Goal: Information Seeking & Learning: Learn about a topic

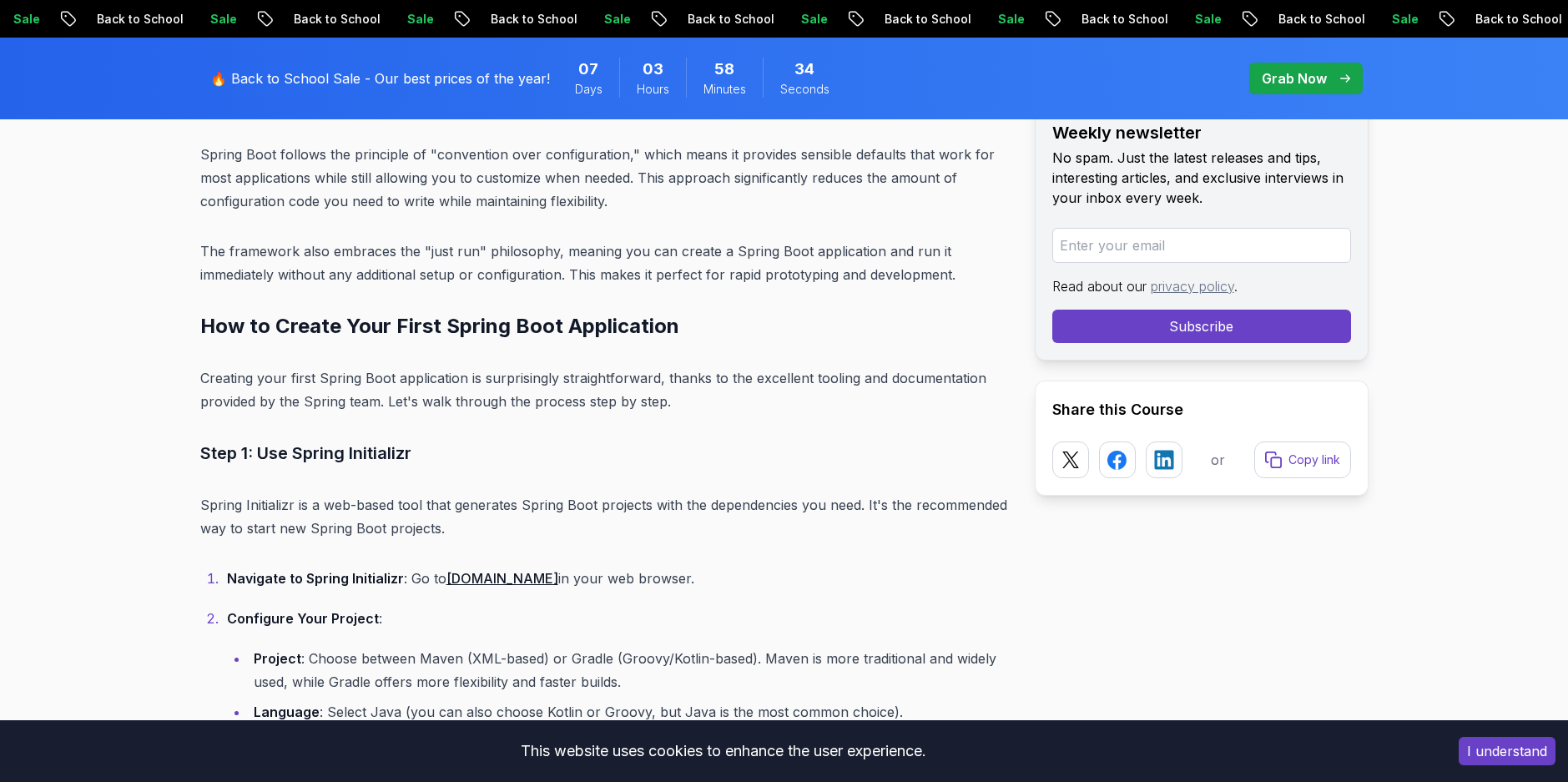
click at [693, 277] on p "The framework also embraces the "just run" philosophy, meaning you can create a…" at bounding box center [603, 262] width 808 height 47
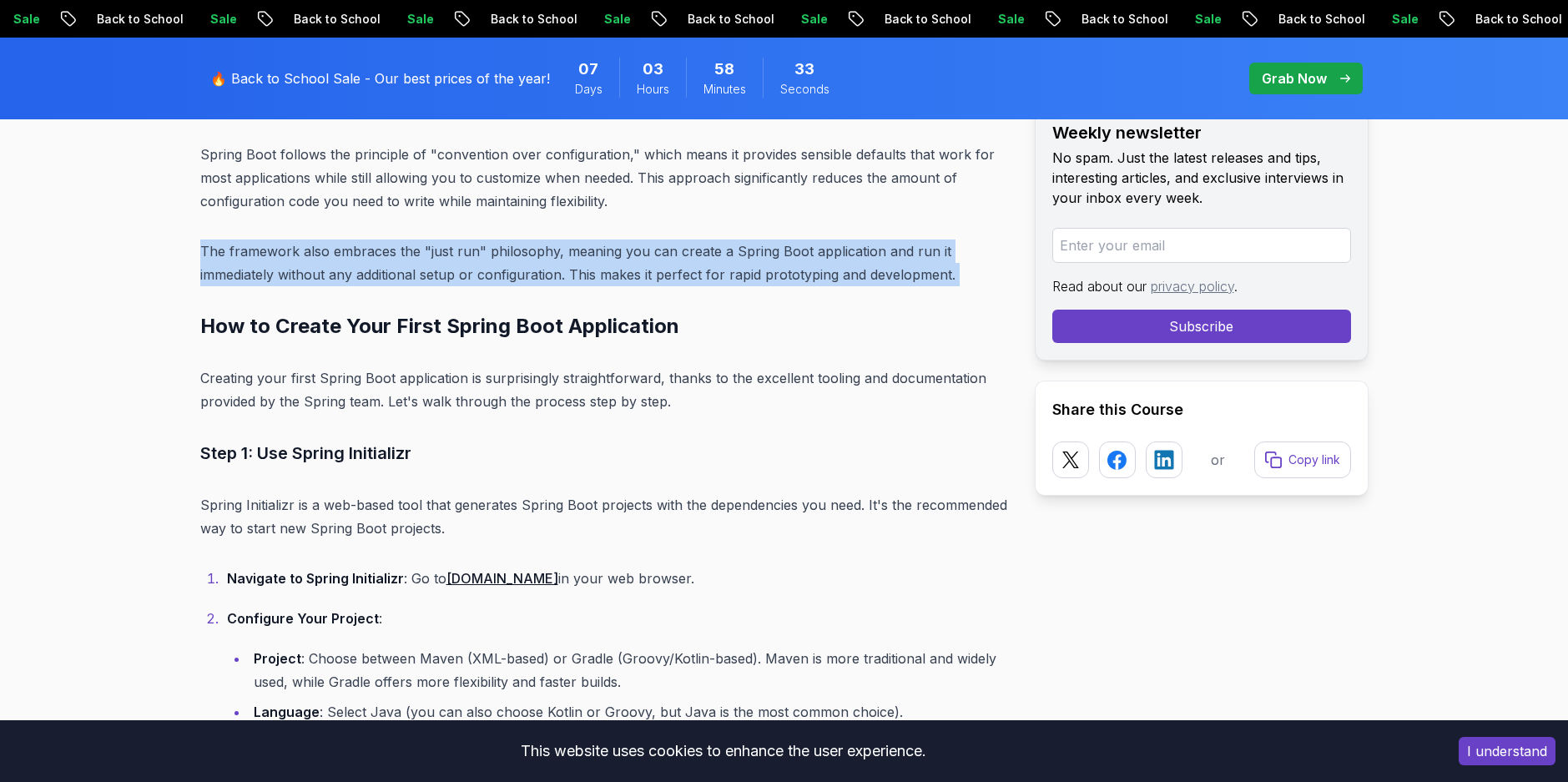
drag, startPoint x: 693, startPoint y: 277, endPoint x: 601, endPoint y: 274, distance: 92.0
click at [601, 274] on p "The framework also embraces the "just run" philosophy, meaning you can create a…" at bounding box center [603, 262] width 808 height 47
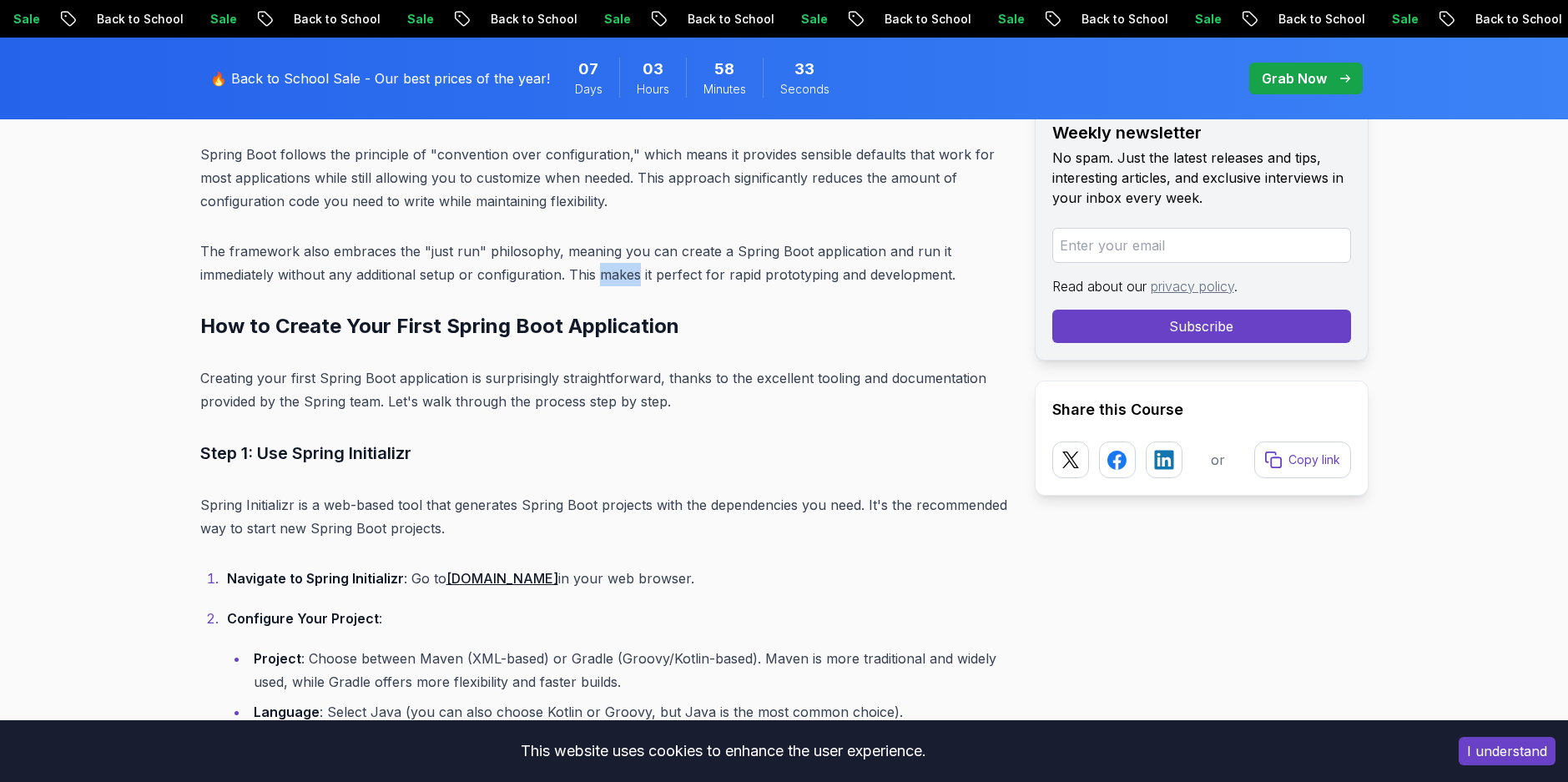
click at [601, 274] on p "The framework also embraces the "just run" philosophy, meaning you can create a…" at bounding box center [603, 262] width 808 height 47
drag, startPoint x: 601, startPoint y: 274, endPoint x: 502, endPoint y: 286, distance: 99.7
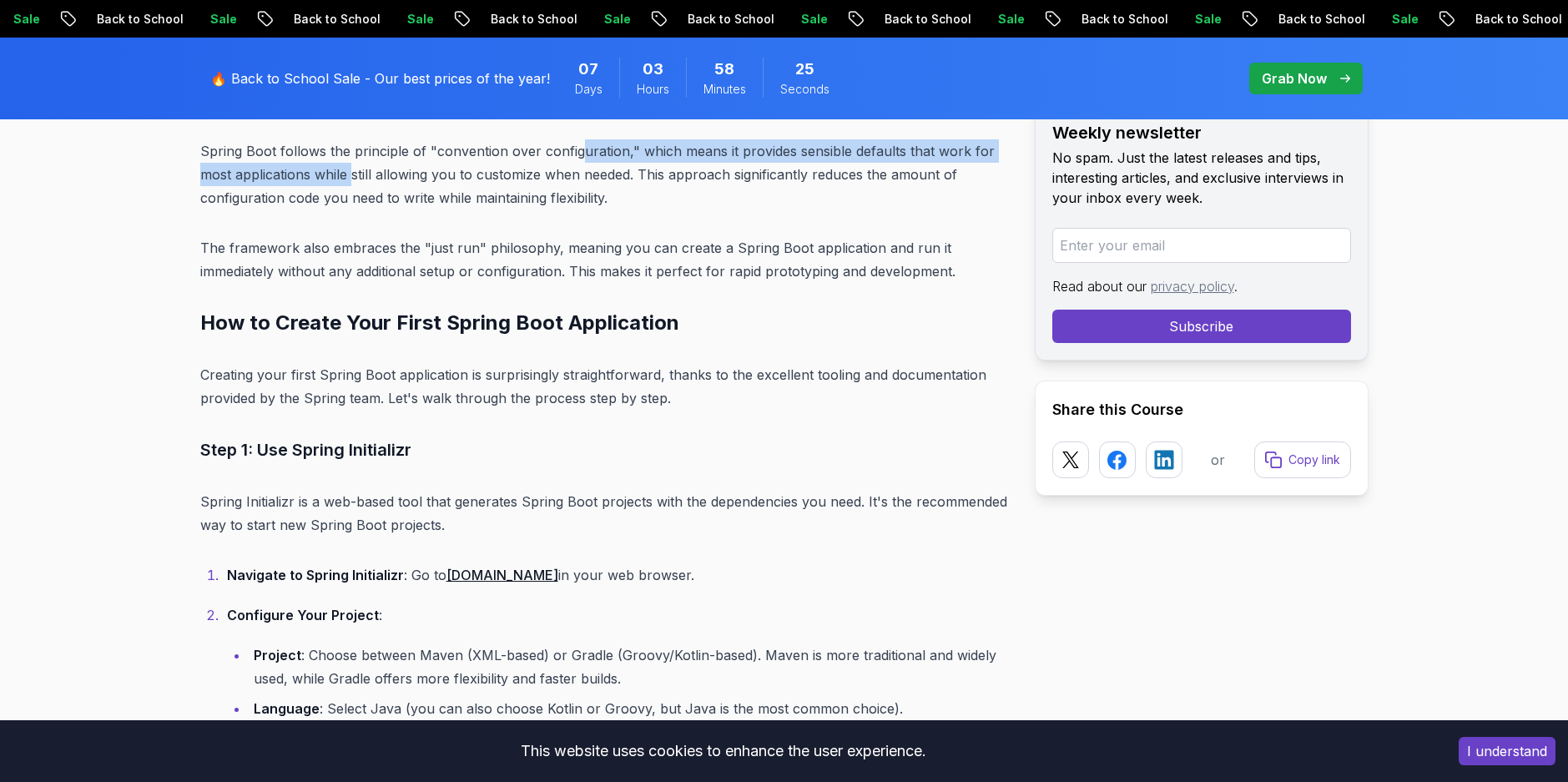
drag, startPoint x: 350, startPoint y: 163, endPoint x: 577, endPoint y: 145, distance: 227.7
click at [577, 145] on p "Spring Boot follows the principle of "convention over configuration," which mea…" at bounding box center [603, 174] width 808 height 70
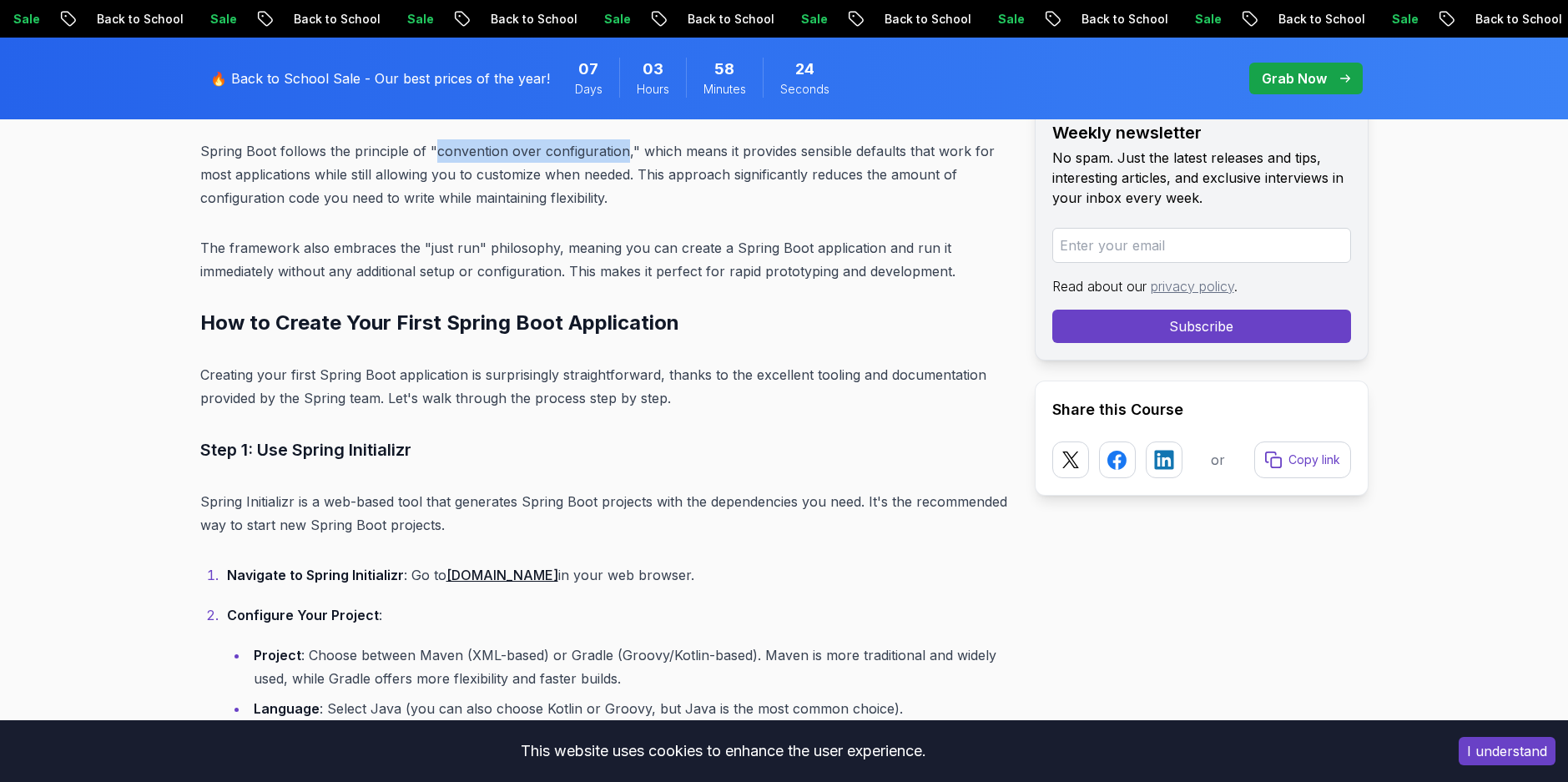
drag, startPoint x: 577, startPoint y: 145, endPoint x: 459, endPoint y: 151, distance: 118.2
click at [459, 151] on p "Spring Boot follows the principle of "convention over configuration," which mea…" at bounding box center [603, 174] width 808 height 70
drag, startPoint x: 739, startPoint y: 144, endPoint x: 896, endPoint y: 136, distance: 157.2
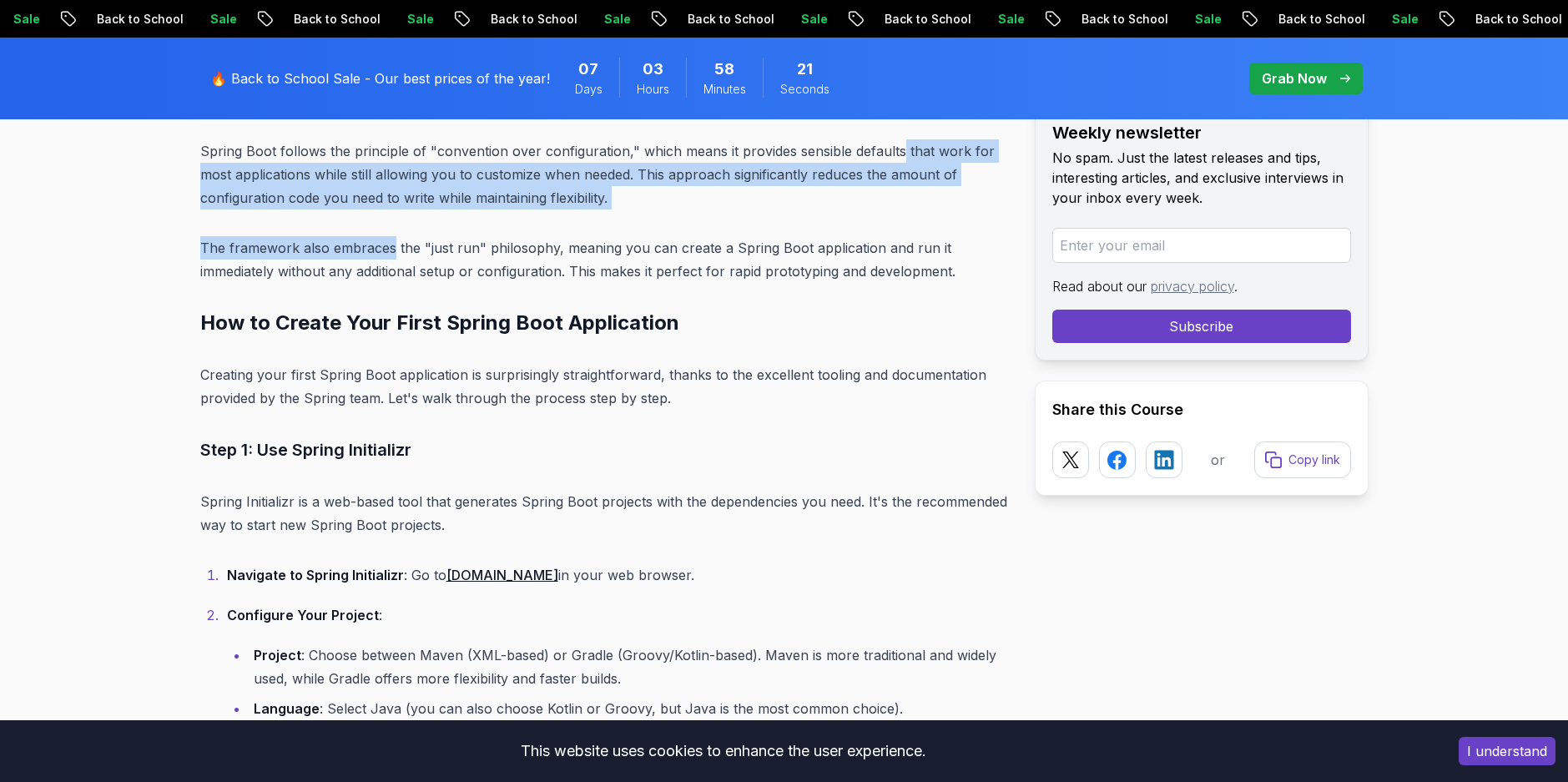
drag, startPoint x: 896, startPoint y: 136, endPoint x: 354, endPoint y: 231, distance: 550.3
drag, startPoint x: 354, startPoint y: 231, endPoint x: 271, endPoint y: 197, distance: 89.7
click at [271, 197] on p "Spring Boot follows the principle of "convention over configuration," which mea…" at bounding box center [603, 174] width 808 height 70
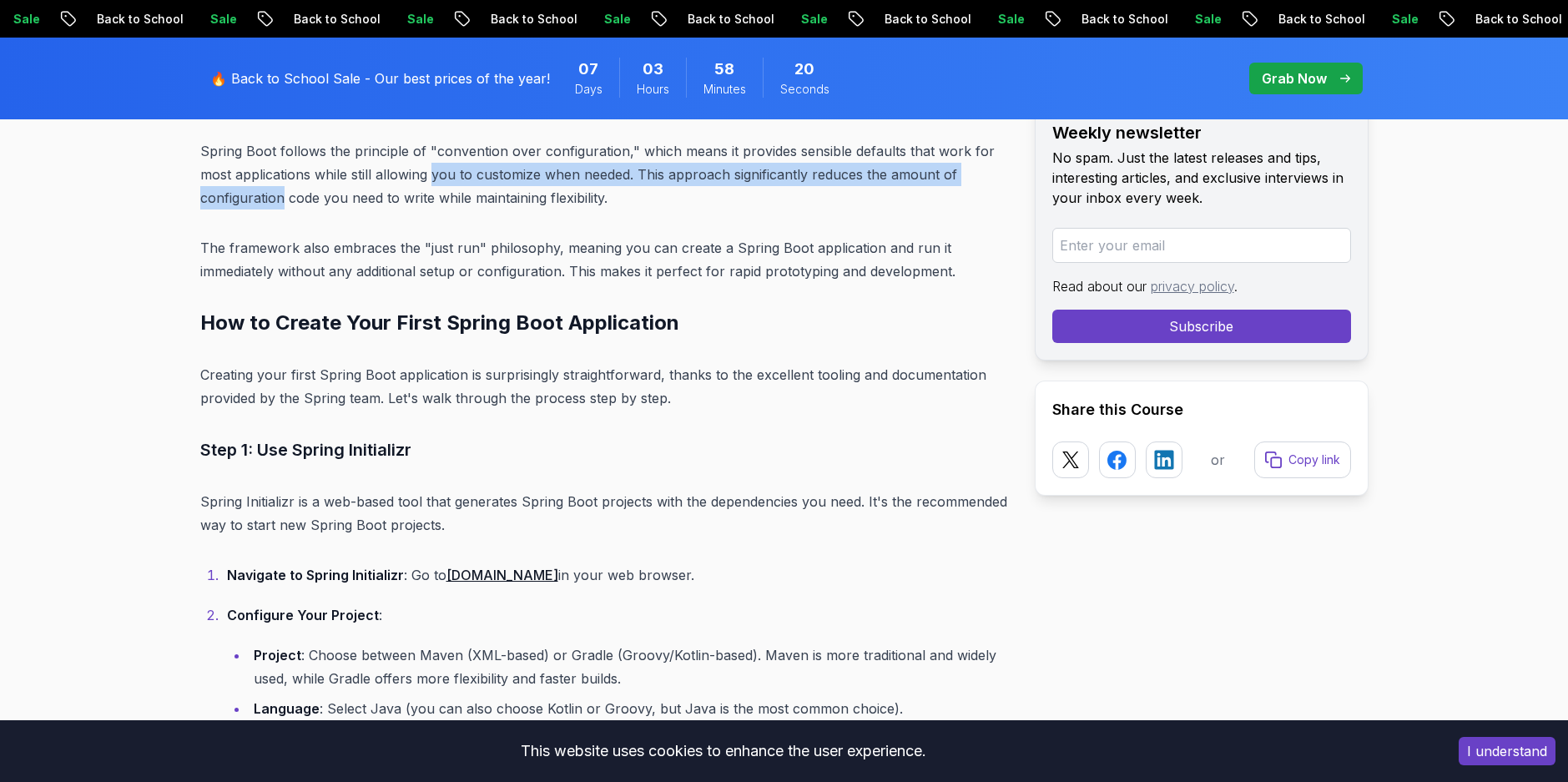
drag, startPoint x: 271, startPoint y: 197, endPoint x: 456, endPoint y: 182, distance: 185.6
click at [456, 182] on p "Spring Boot follows the principle of "convention over configuration," which mea…" at bounding box center [603, 174] width 808 height 70
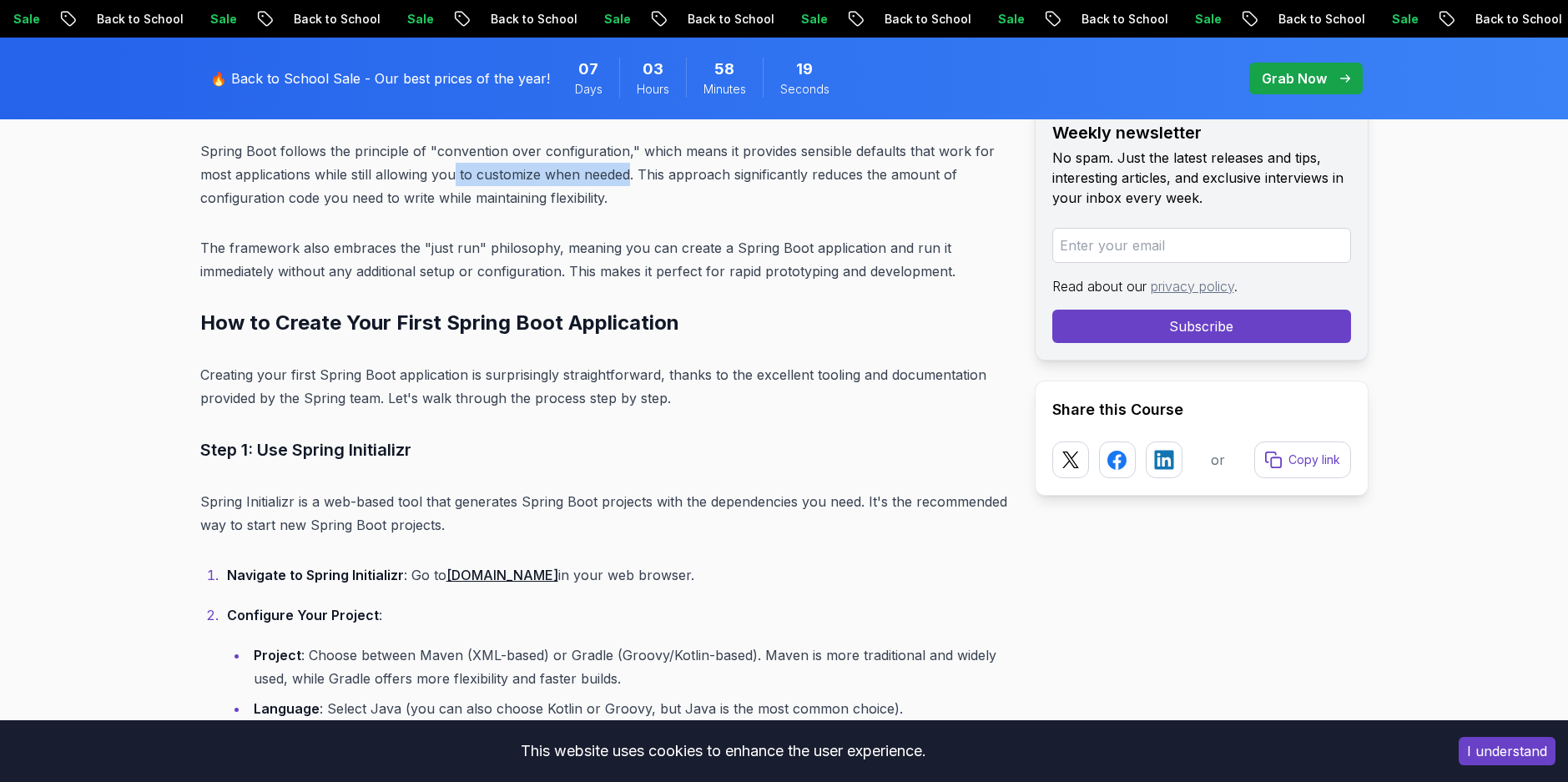
drag, startPoint x: 456, startPoint y: 182, endPoint x: 608, endPoint y: 170, distance: 152.5
click at [608, 170] on p "Spring Boot follows the principle of "convention over configuration," which mea…" at bounding box center [603, 174] width 808 height 70
drag, startPoint x: 608, startPoint y: 170, endPoint x: 666, endPoint y: 176, distance: 58.3
click at [666, 176] on p "Spring Boot follows the principle of "convention over configuration," which mea…" at bounding box center [603, 174] width 808 height 70
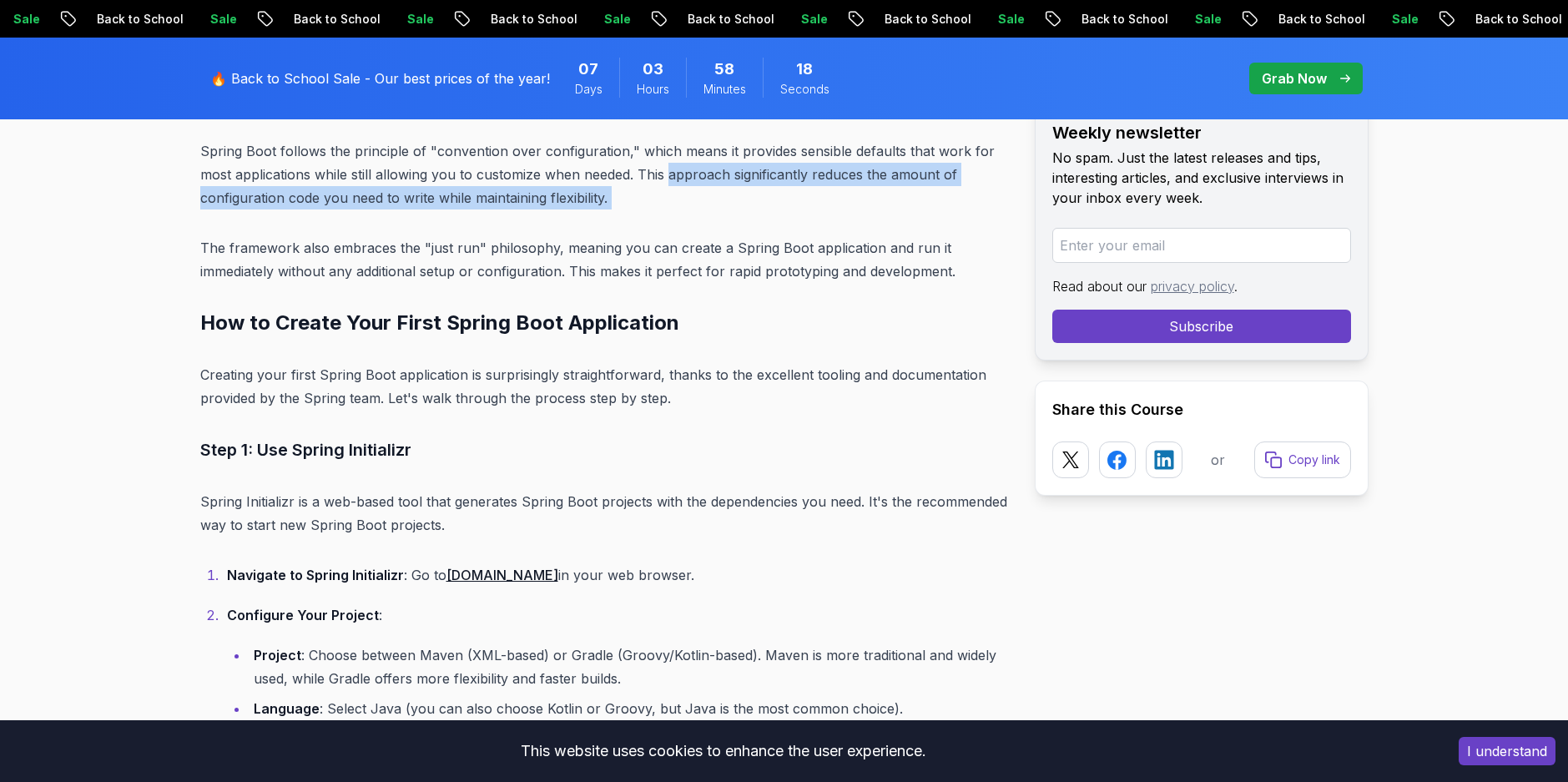
drag, startPoint x: 666, startPoint y: 176, endPoint x: 677, endPoint y: 203, distance: 29.2
click at [677, 203] on p "Spring Boot follows the principle of "convention over configuration," which mea…" at bounding box center [603, 174] width 808 height 70
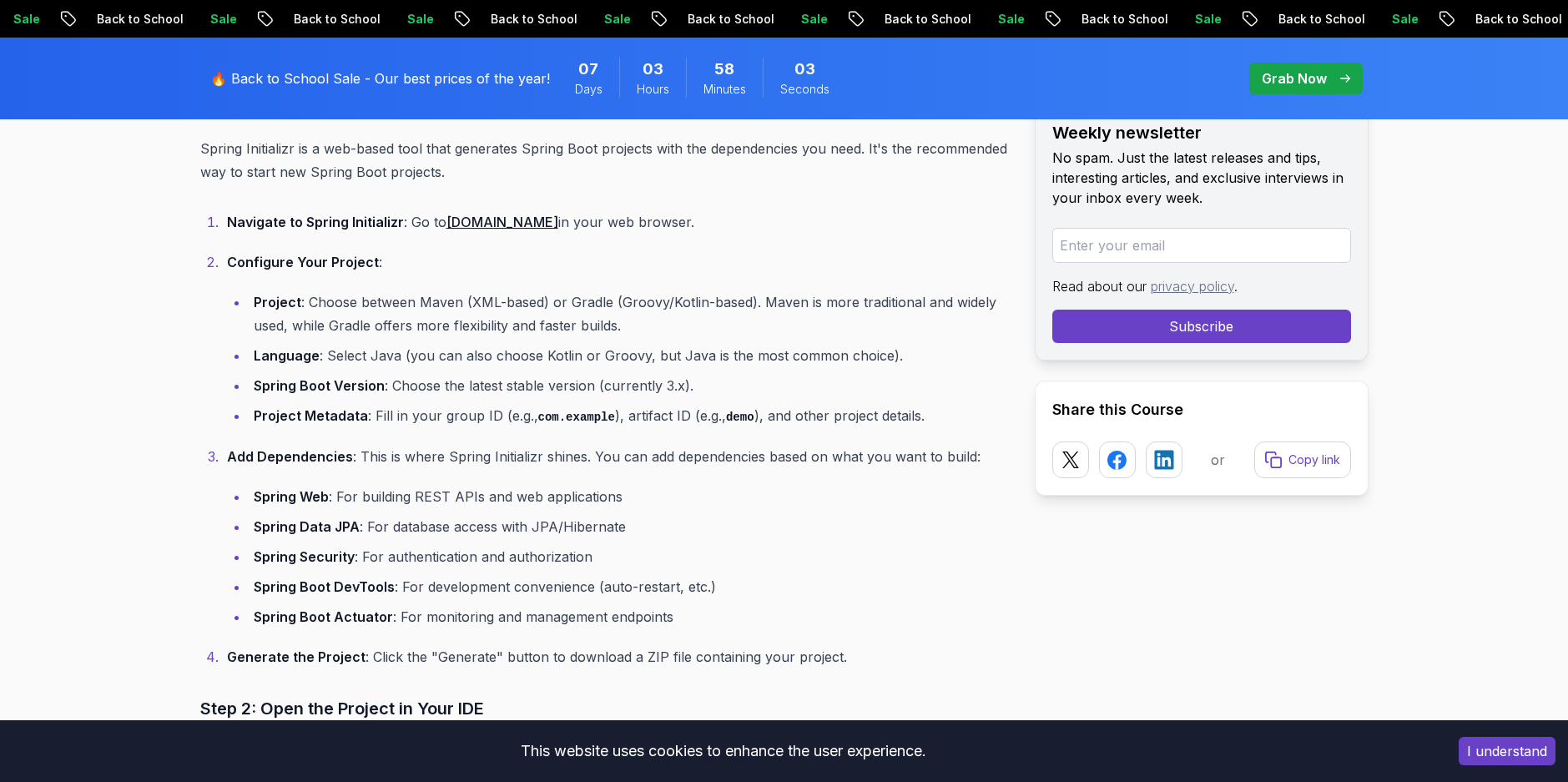
scroll to position [3378, 0]
click at [421, 269] on p "Configure Your Project :" at bounding box center [618, 261] width 781 height 24
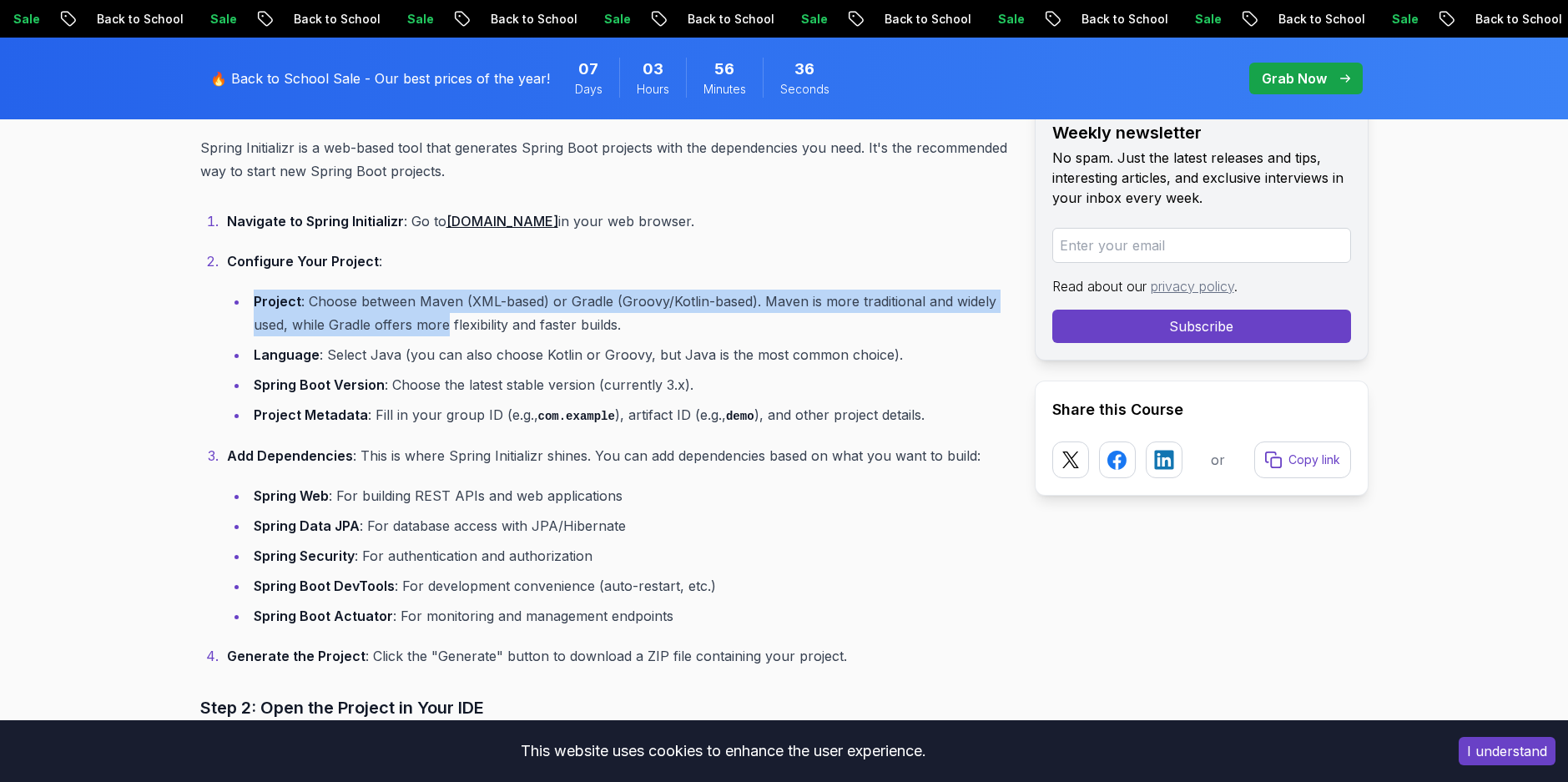
drag, startPoint x: 421, startPoint y: 269, endPoint x: 432, endPoint y: 327, distance: 59.0
click at [432, 327] on li "Configure Your Project : Project : Choose between Maven (XML-based) or Gradle (…" at bounding box center [615, 338] width 787 height 178
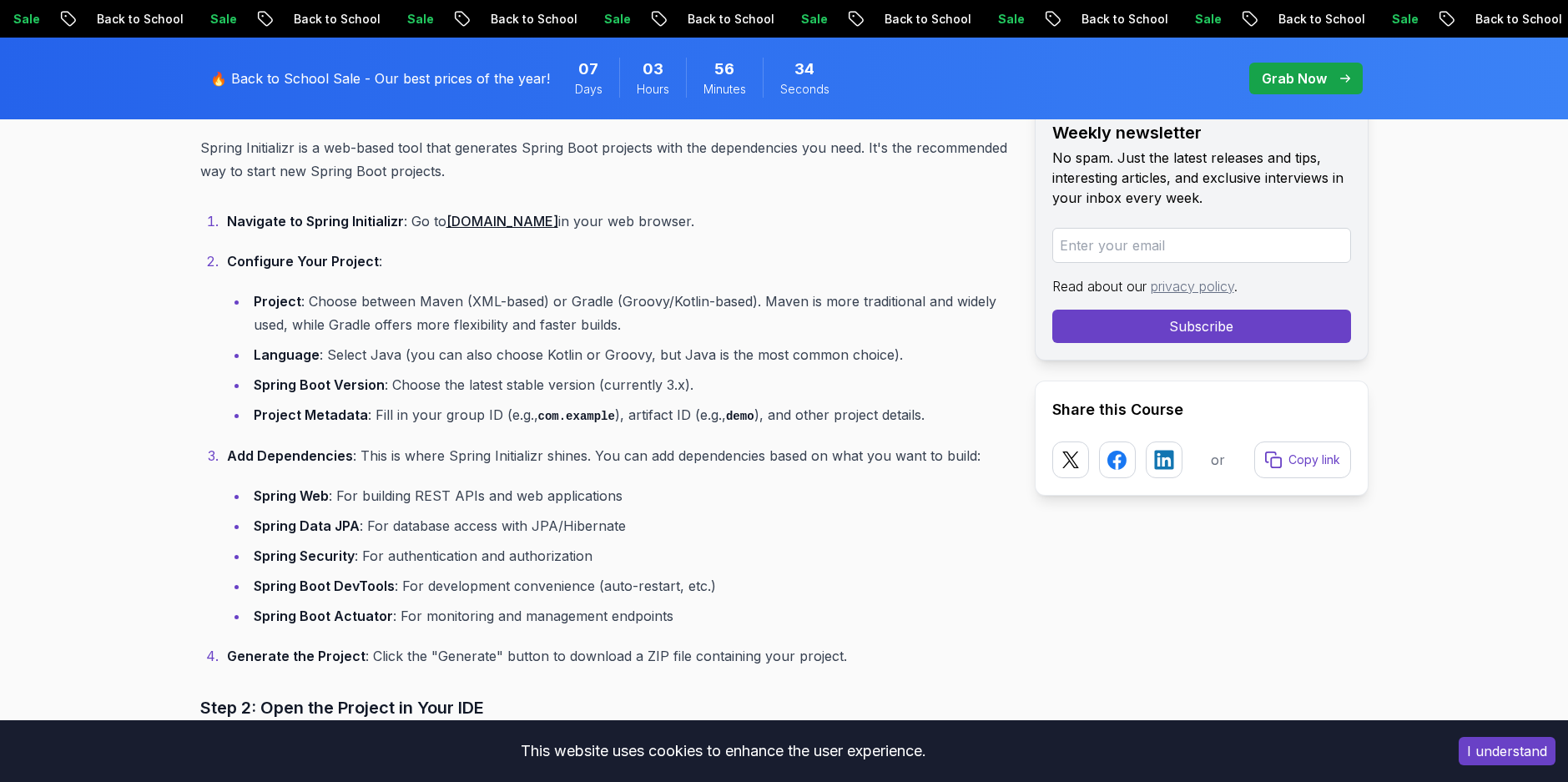
drag, startPoint x: 432, startPoint y: 327, endPoint x: 381, endPoint y: 350, distance: 55.9
click at [381, 350] on li "Language : Select Java (you can also choose Kotlin or Groovy, but Java is the m…" at bounding box center [628, 354] width 759 height 24
click at [542, 482] on li "Add Dependencies : This is where Spring Initializr shines. You can add dependen…" at bounding box center [615, 535] width 787 height 183
drag, startPoint x: 542, startPoint y: 482, endPoint x: 552, endPoint y: 521, distance: 40.3
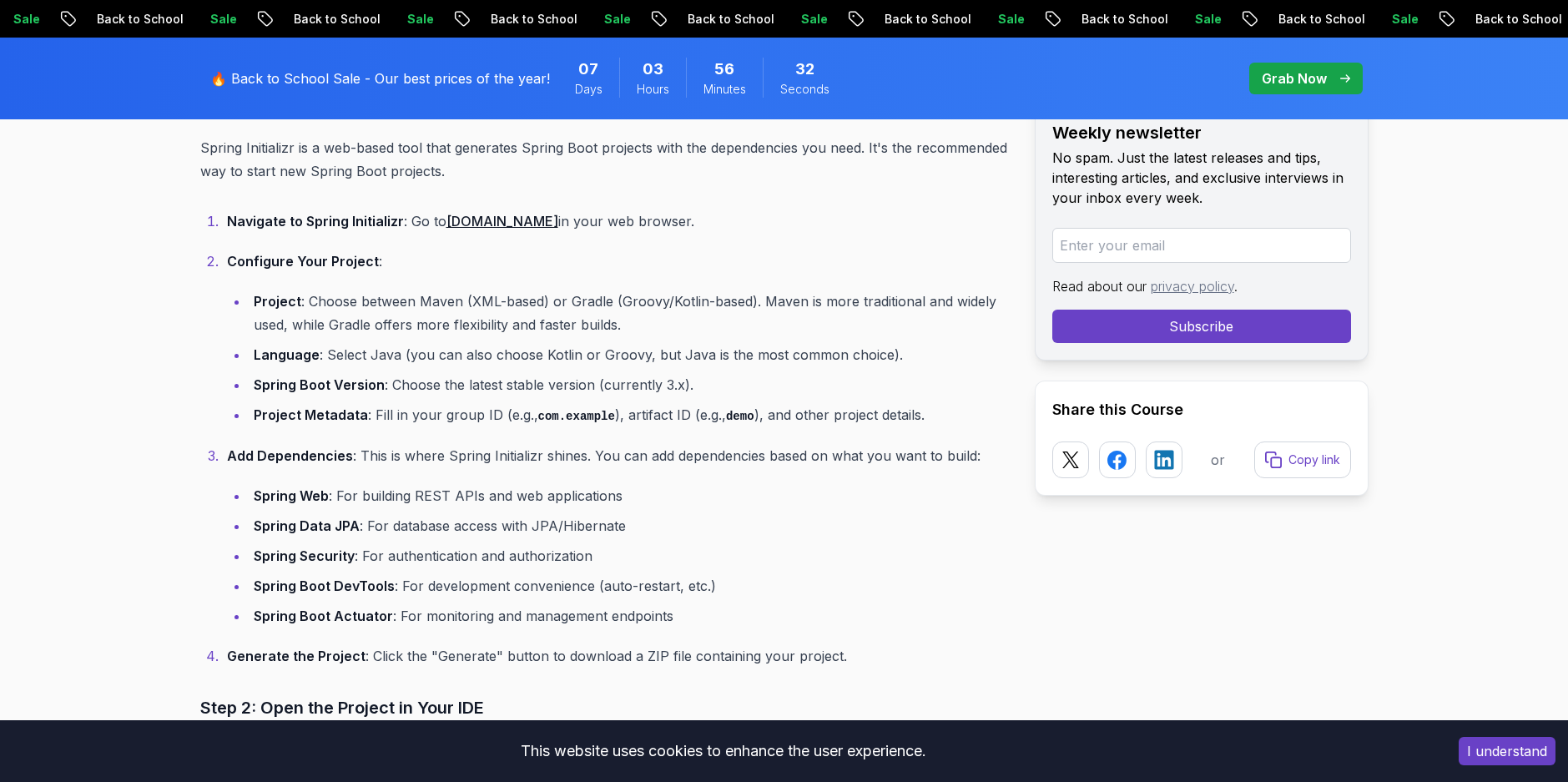
click at [552, 521] on ul "Spring Web : For building REST APIs and web applications Spring Data JPA : For …" at bounding box center [618, 556] width 781 height 144
click at [552, 521] on li "Spring Data JPA : For database access with JPA/Hibernate" at bounding box center [628, 526] width 759 height 24
drag, startPoint x: 552, startPoint y: 521, endPoint x: 498, endPoint y: 578, distance: 78.5
click at [498, 578] on li "Spring Boot DevTools : For development convenience (auto-restart, etc.)" at bounding box center [628, 586] width 759 height 24
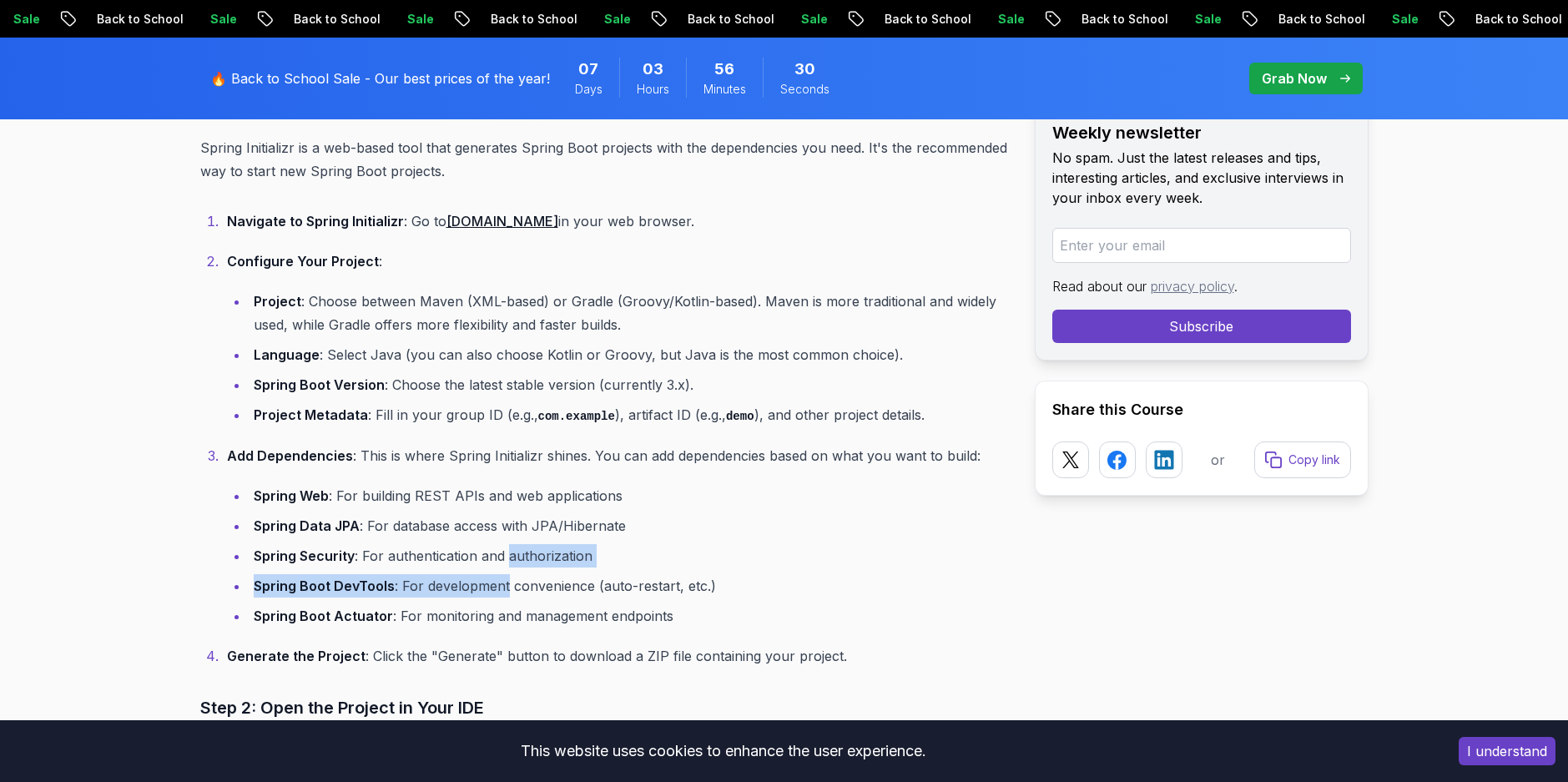
drag, startPoint x: 498, startPoint y: 578, endPoint x: 558, endPoint y: 556, distance: 63.9
click at [558, 556] on ul "Spring Web : For building REST APIs and web applications Spring Data JPA : For …" at bounding box center [618, 556] width 781 height 144
click at [558, 556] on li "Spring Security : For authentication and authorization" at bounding box center [628, 556] width 759 height 24
click at [559, 564] on li "Spring Security : For authentication and authorization" at bounding box center [628, 556] width 759 height 24
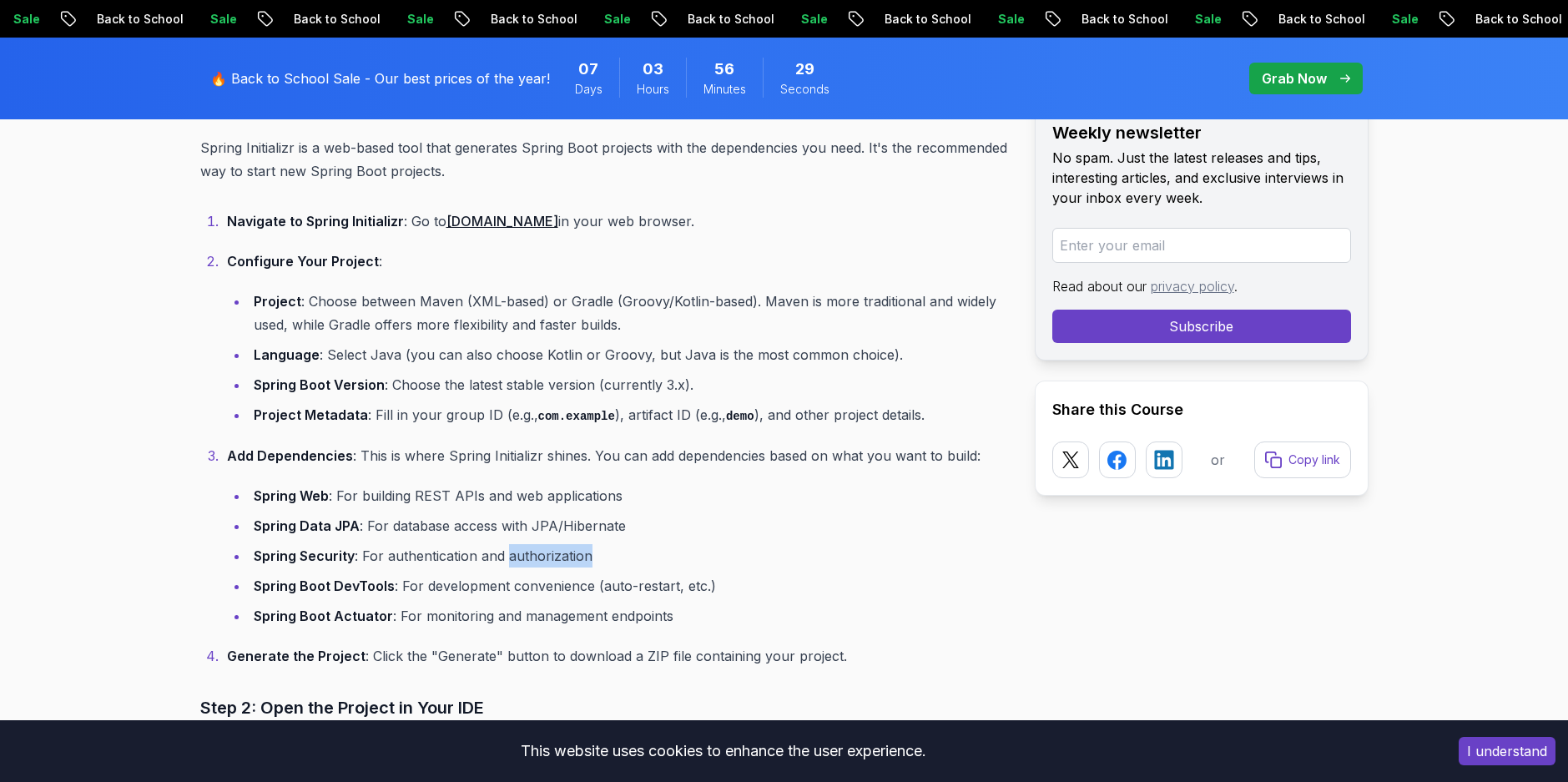
click at [559, 564] on li "Spring Security : For authentication and authorization" at bounding box center [628, 556] width 759 height 24
drag, startPoint x: 559, startPoint y: 564, endPoint x: 561, endPoint y: 577, distance: 13.2
click at [561, 577] on li "Spring Boot DevTools : For development convenience (auto-restart, etc.)" at bounding box center [628, 586] width 759 height 24
drag, startPoint x: 561, startPoint y: 577, endPoint x: 484, endPoint y: 621, distance: 88.7
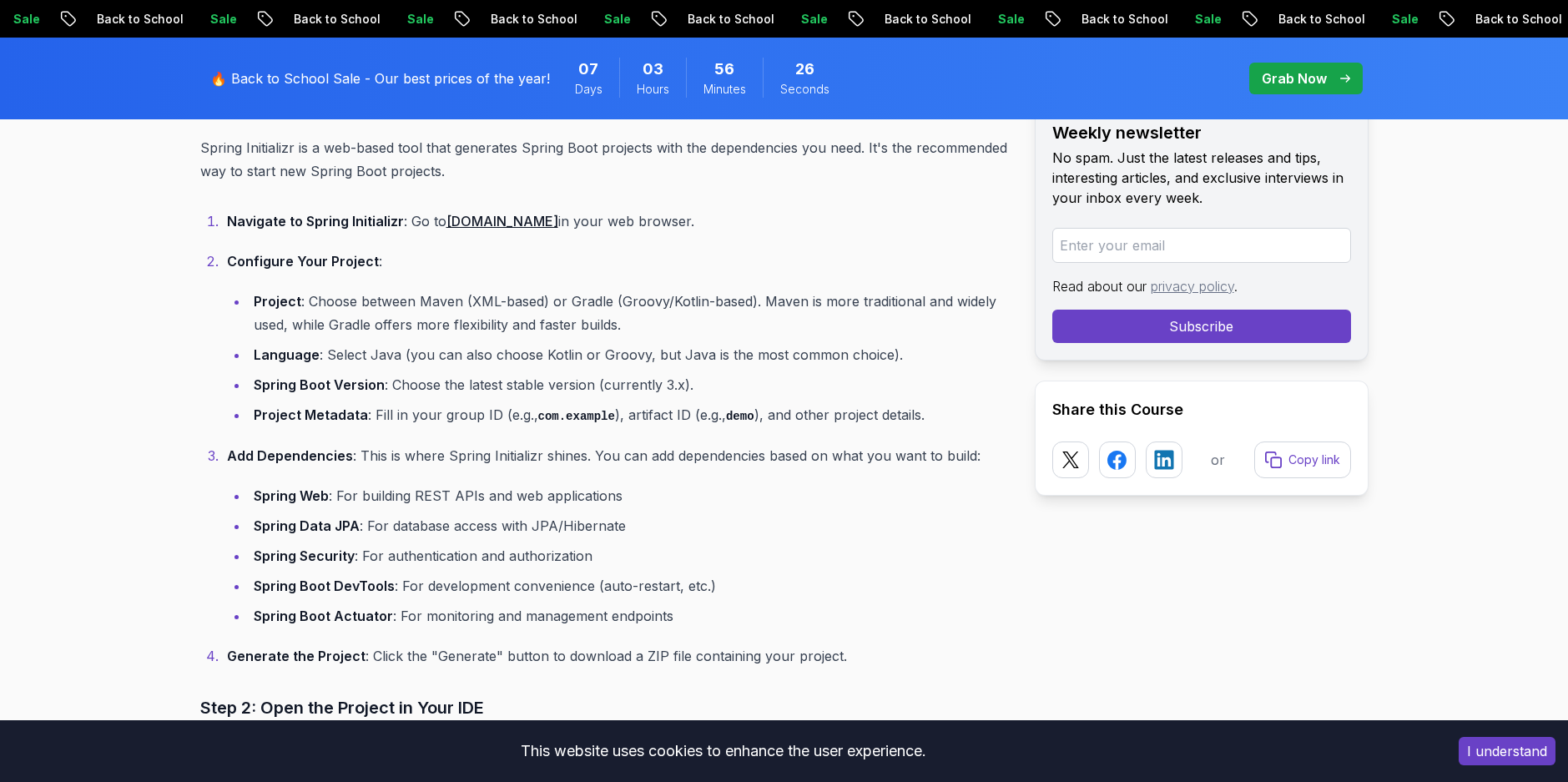
click at [484, 621] on li "Spring Boot Actuator : For monitoring and management endpoints" at bounding box center [628, 616] width 759 height 24
drag, startPoint x: 484, startPoint y: 621, endPoint x: 537, endPoint y: 620, distance: 53.0
click at [537, 620] on li "Spring Boot Actuator : For monitoring and management endpoints" at bounding box center [628, 616] width 759 height 24
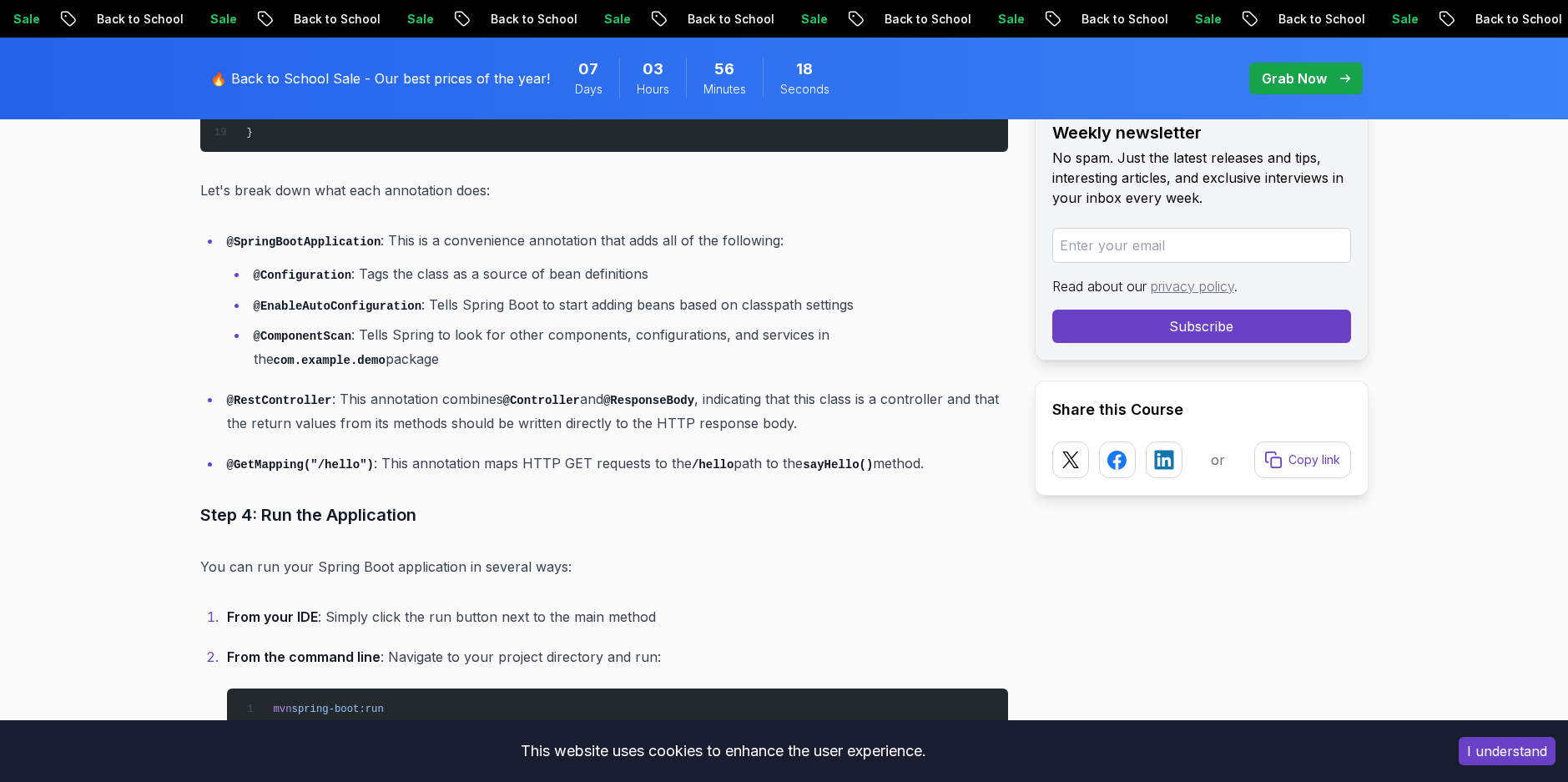
scroll to position [4689, 0]
drag, startPoint x: 537, startPoint y: 620, endPoint x: 496, endPoint y: 356, distance: 267.2
click at [496, 356] on ul "@SpringBootApplication : This is a convenience annotation that adds all of the …" at bounding box center [603, 351] width 808 height 247
click at [430, 307] on li "@EnableAutoConfiguration : Tells Spring Boot to start adding beans based on cla…" at bounding box center [628, 304] width 759 height 24
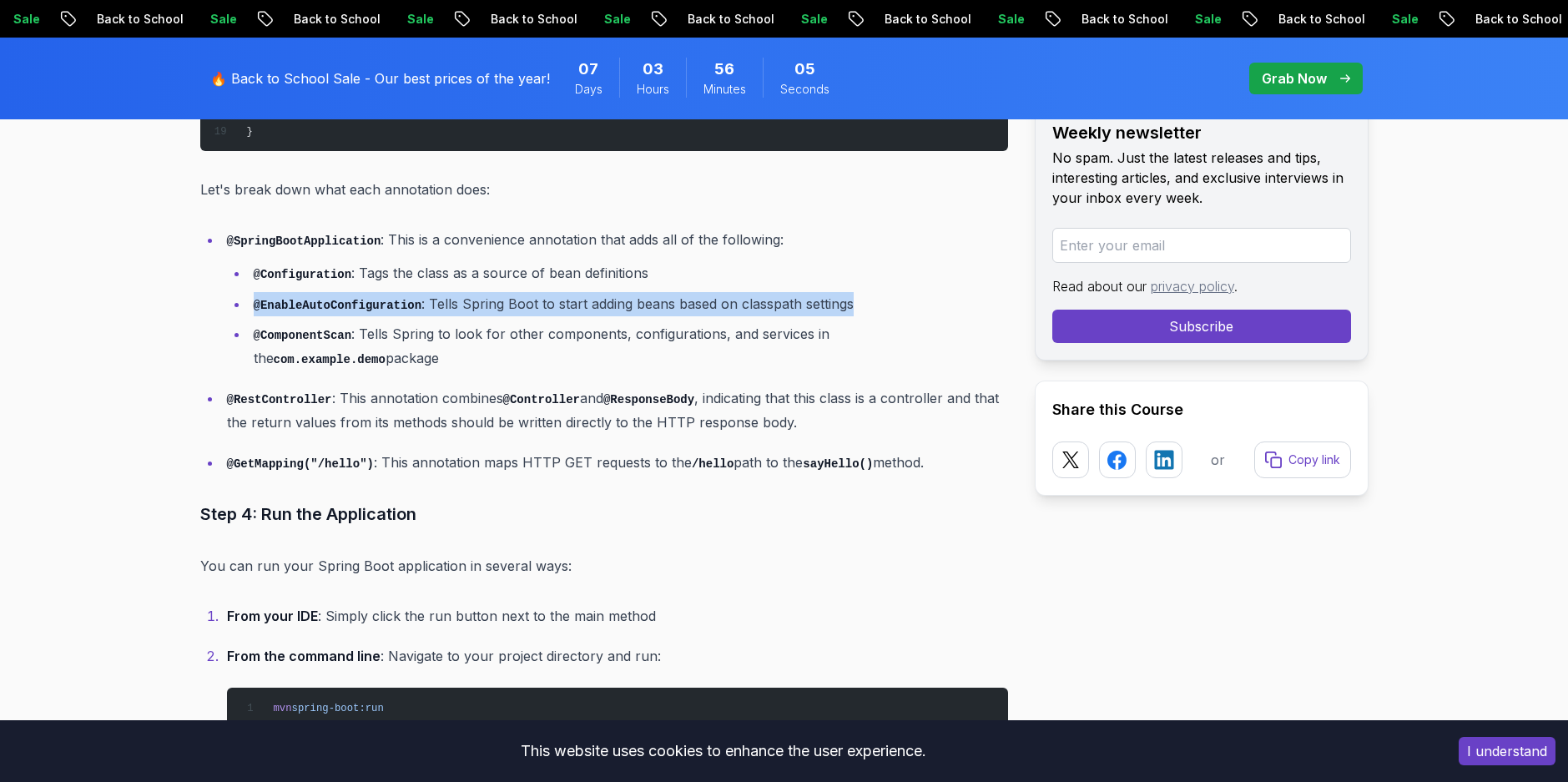
drag, startPoint x: 430, startPoint y: 307, endPoint x: 509, endPoint y: 312, distance: 79.2
click at [509, 312] on li "@EnableAutoConfiguration : Tells Spring Boot to start adding beans based on cla…" at bounding box center [628, 304] width 759 height 24
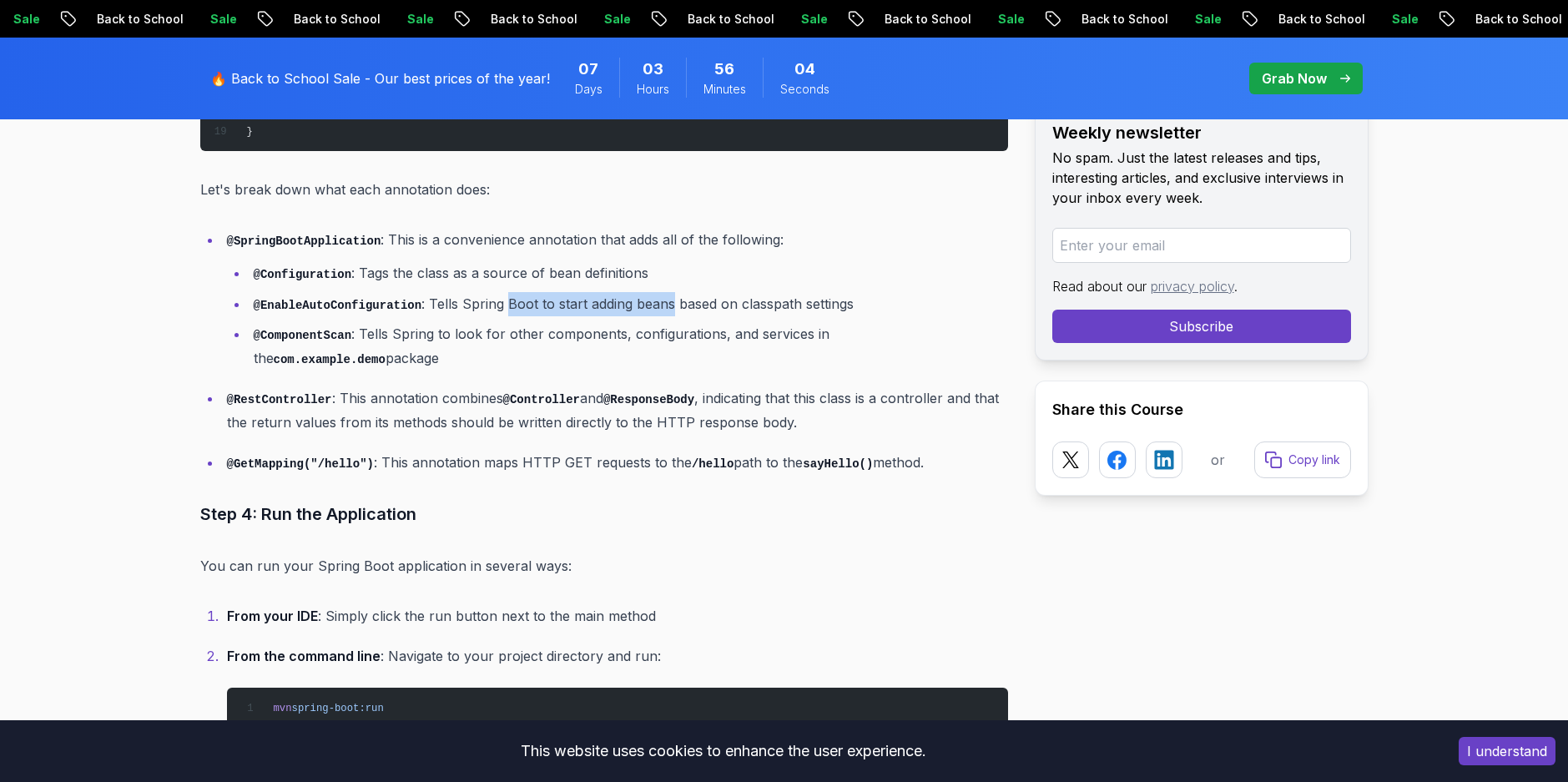
drag, startPoint x: 509, startPoint y: 312, endPoint x: 653, endPoint y: 312, distance: 144.0
click at [653, 312] on li "@EnableAutoConfiguration : Tells Spring Boot to start adding beans based on cla…" at bounding box center [628, 304] width 759 height 24
drag, startPoint x: 653, startPoint y: 312, endPoint x: 736, endPoint y: 314, distance: 83.0
click at [736, 314] on li "@EnableAutoConfiguration : Tells Spring Boot to start adding beans based on cla…" at bounding box center [628, 304] width 759 height 24
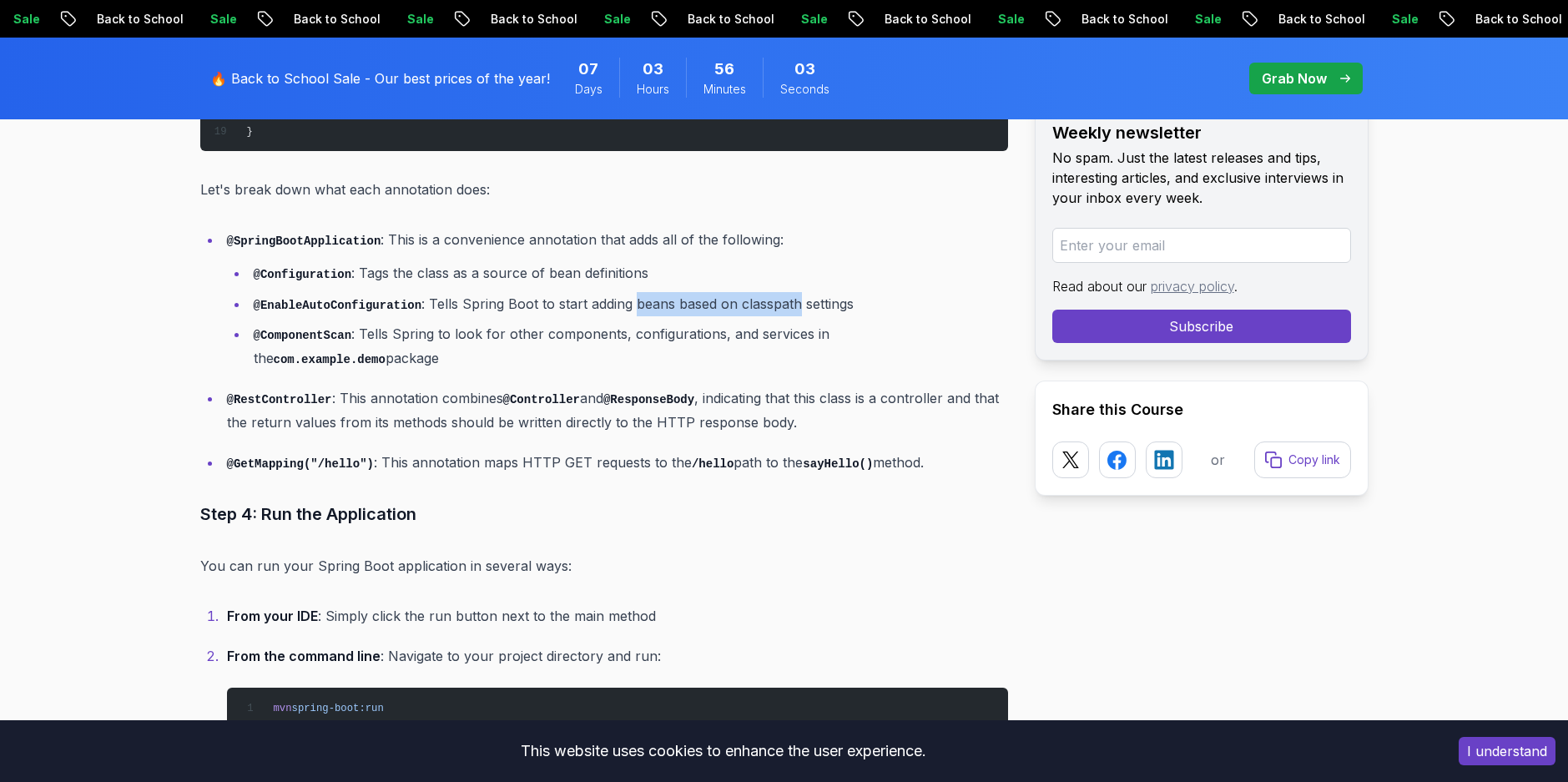
click at [736, 314] on li "@EnableAutoConfiguration : Tells Spring Boot to start adding beans based on cla…" at bounding box center [628, 304] width 759 height 24
click at [478, 239] on p "@SpringBootApplication : This is a convenience annotation that adds all of the …" at bounding box center [618, 240] width 781 height 24
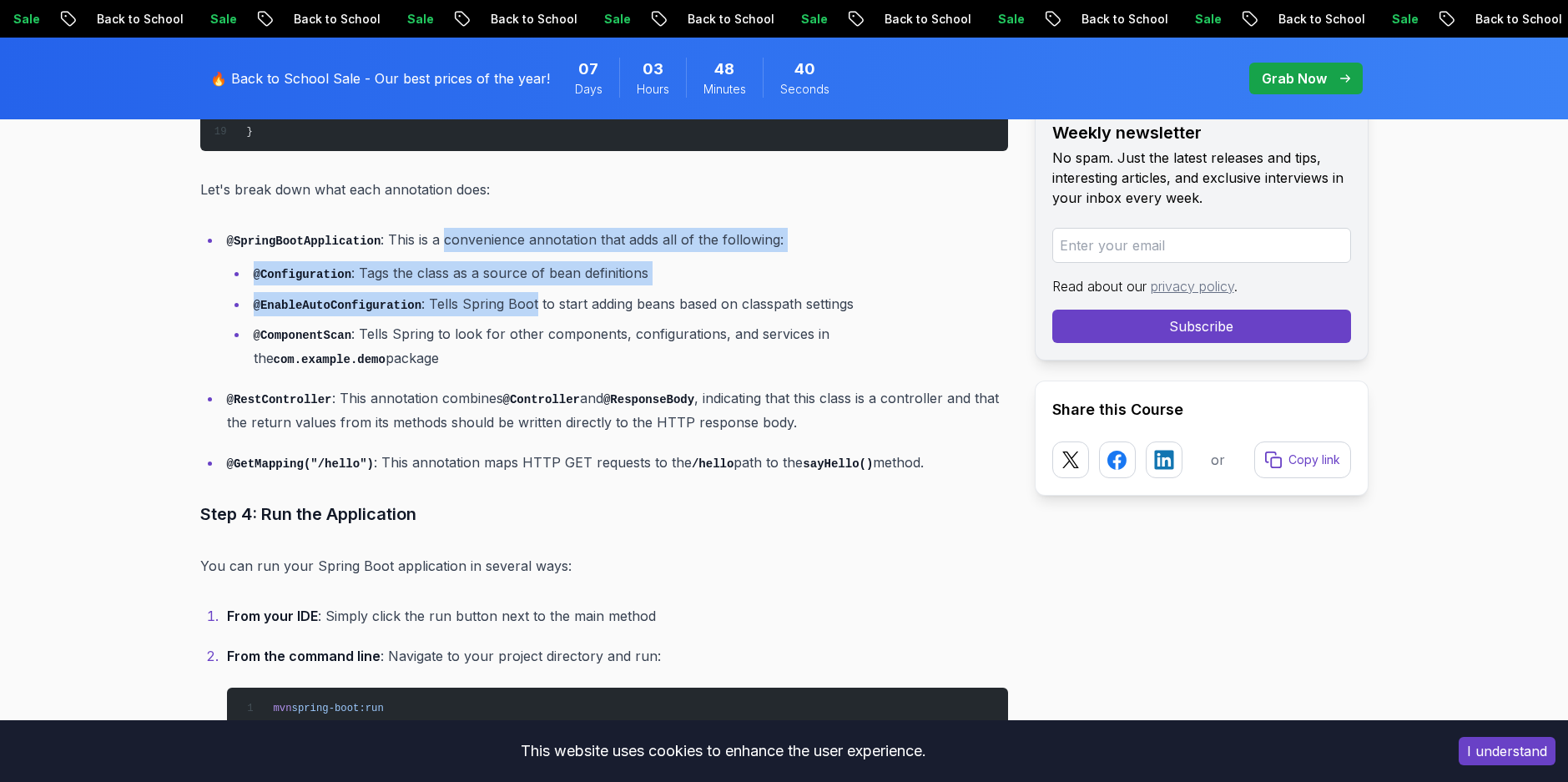
drag, startPoint x: 478, startPoint y: 239, endPoint x: 521, endPoint y: 313, distance: 85.6
click at [521, 313] on li "@SpringBootApplication : This is a convenience annotation that adds all of the …" at bounding box center [615, 299] width 787 height 143
click at [521, 313] on li "@EnableAutoConfiguration : Tells Spring Boot to start adding beans based on cla…" at bounding box center [628, 304] width 759 height 24
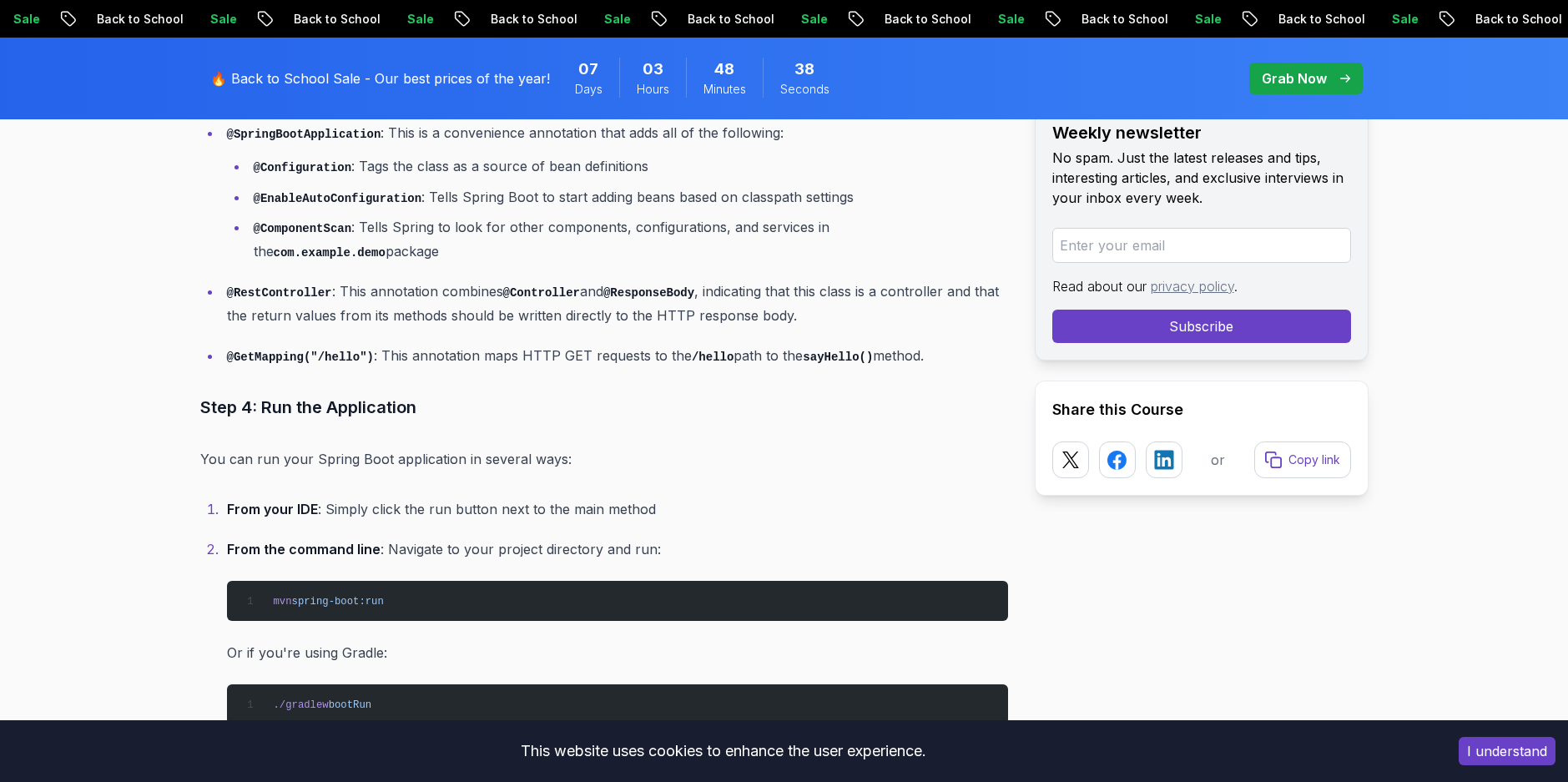
scroll to position [4798, 0]
